Goal: Check status: Check status

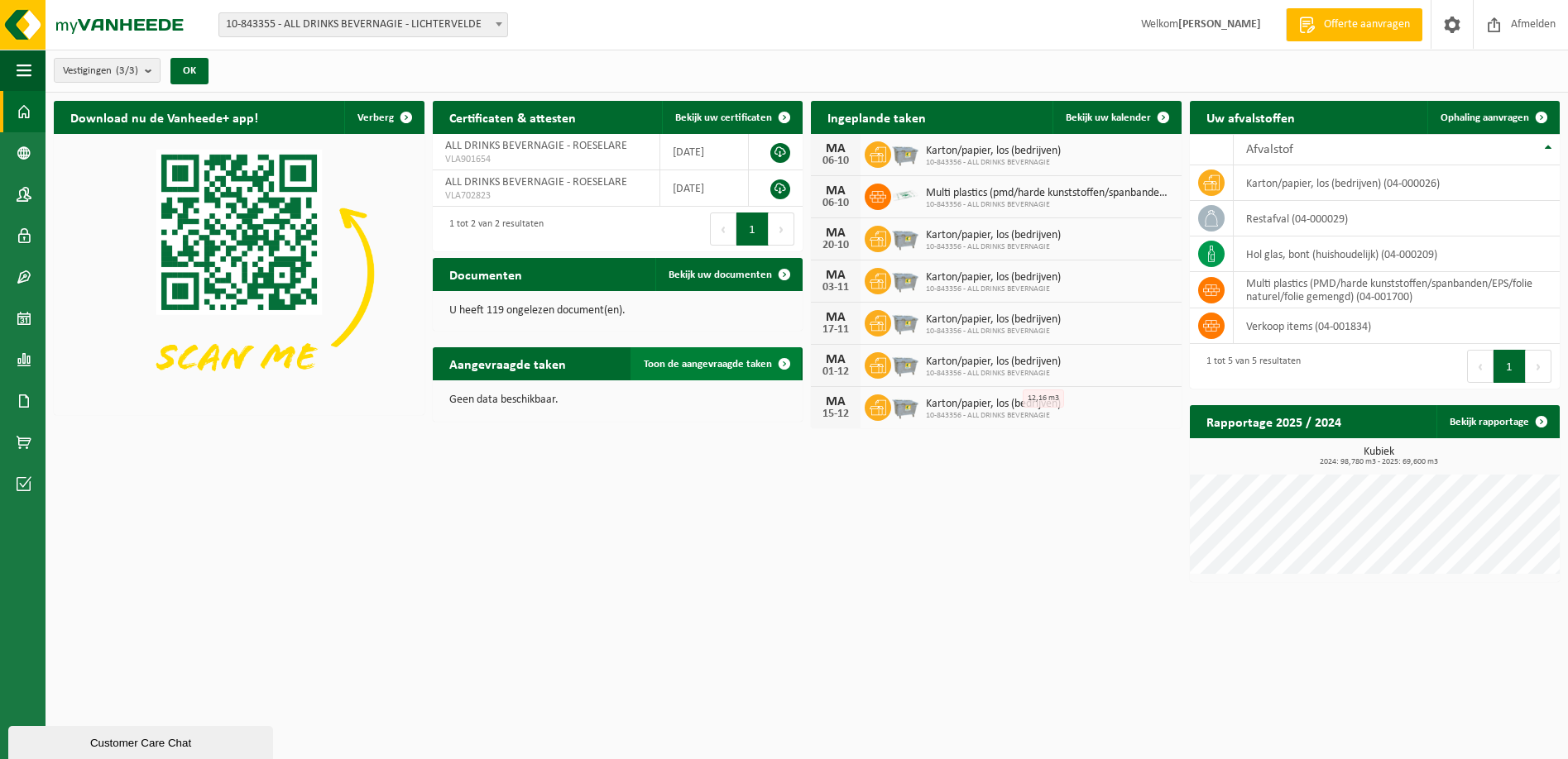
click at [673, 359] on span "Toon de aangevraagde taken" at bounding box center [707, 364] width 128 height 10
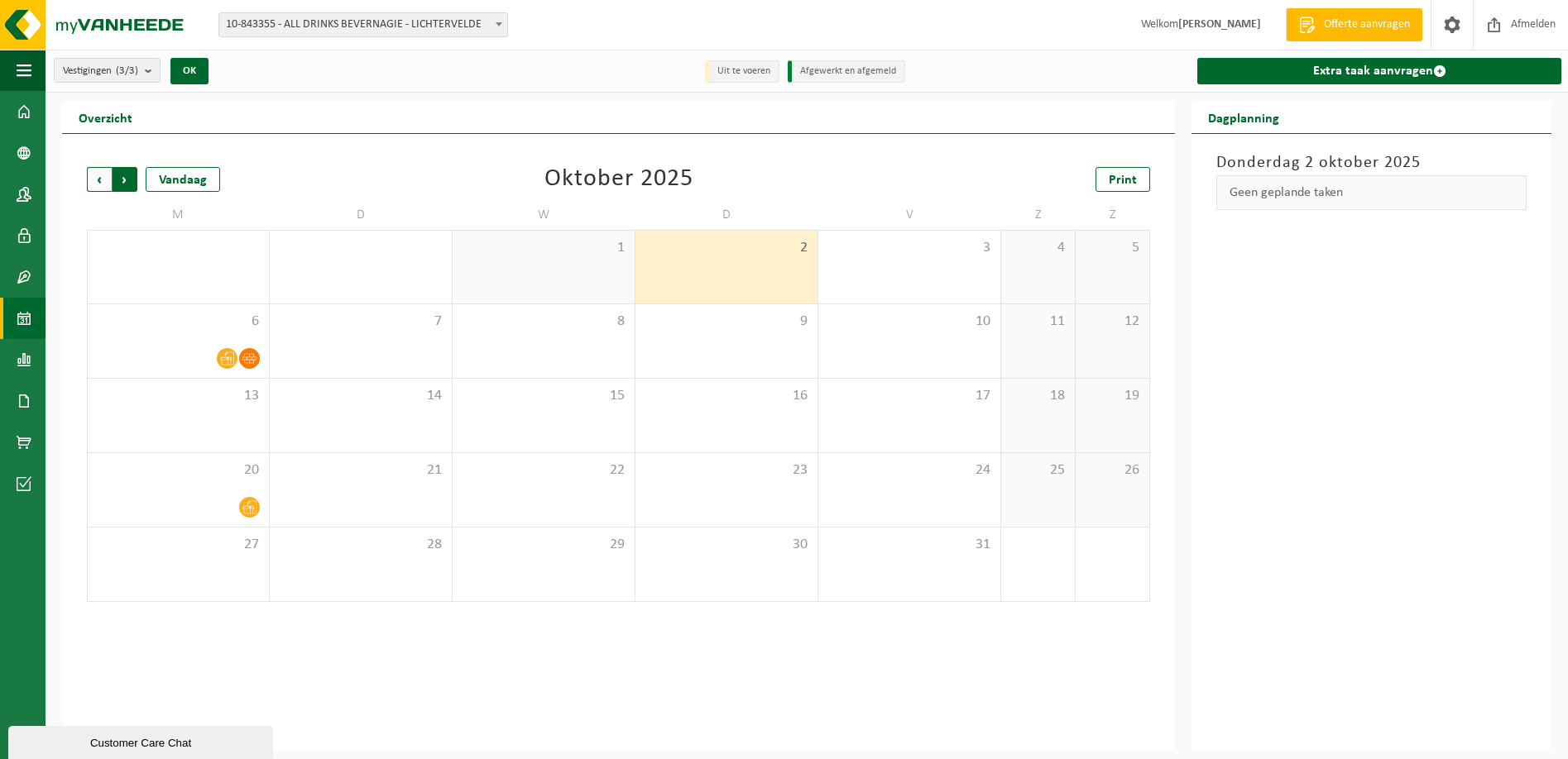
click at [94, 177] on span "Vorige" at bounding box center [100, 179] width 25 height 25
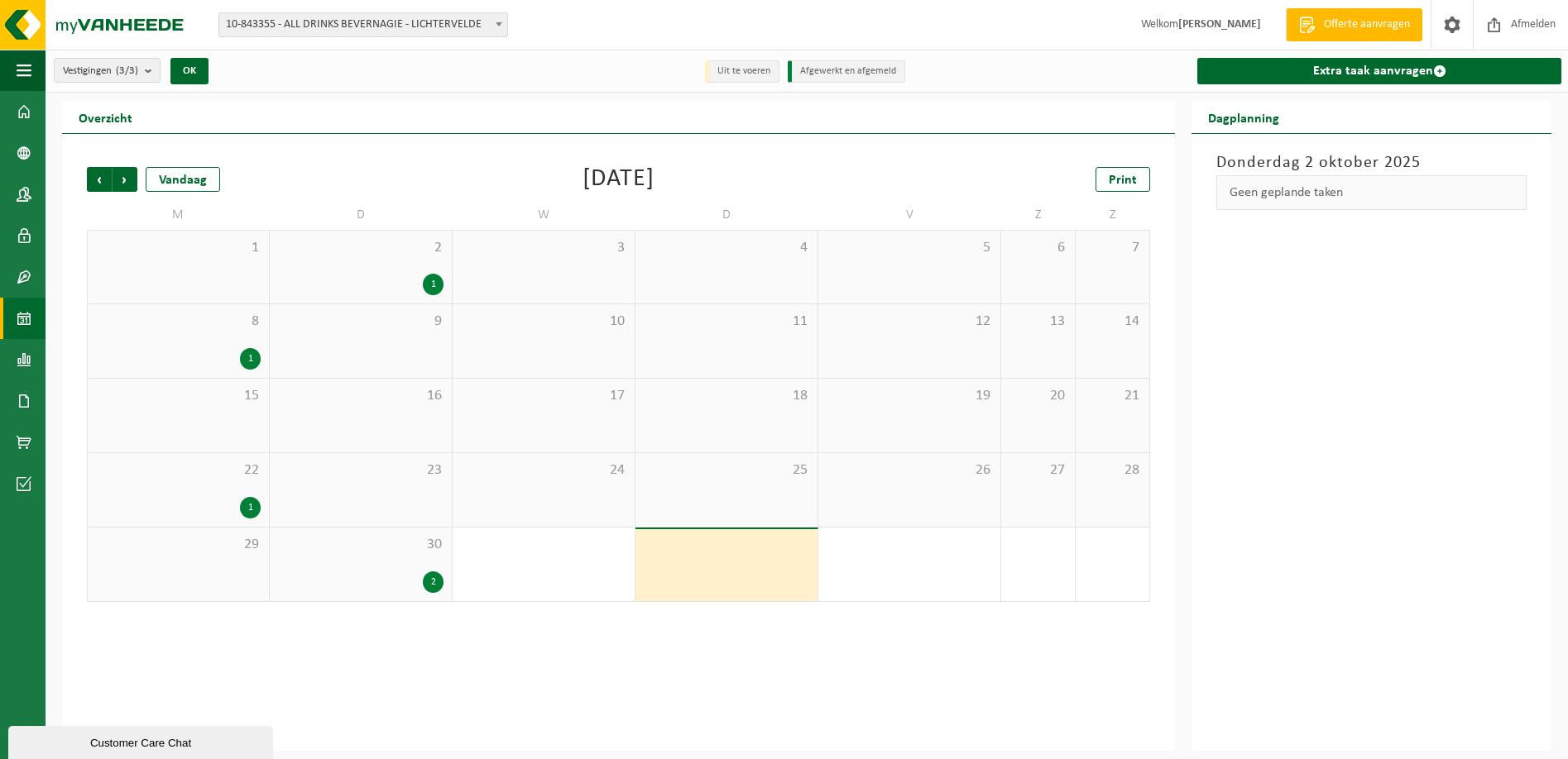
click at [432, 587] on div "2" at bounding box center [433, 582] width 21 height 22
